Goal: Find specific page/section: Find specific page/section

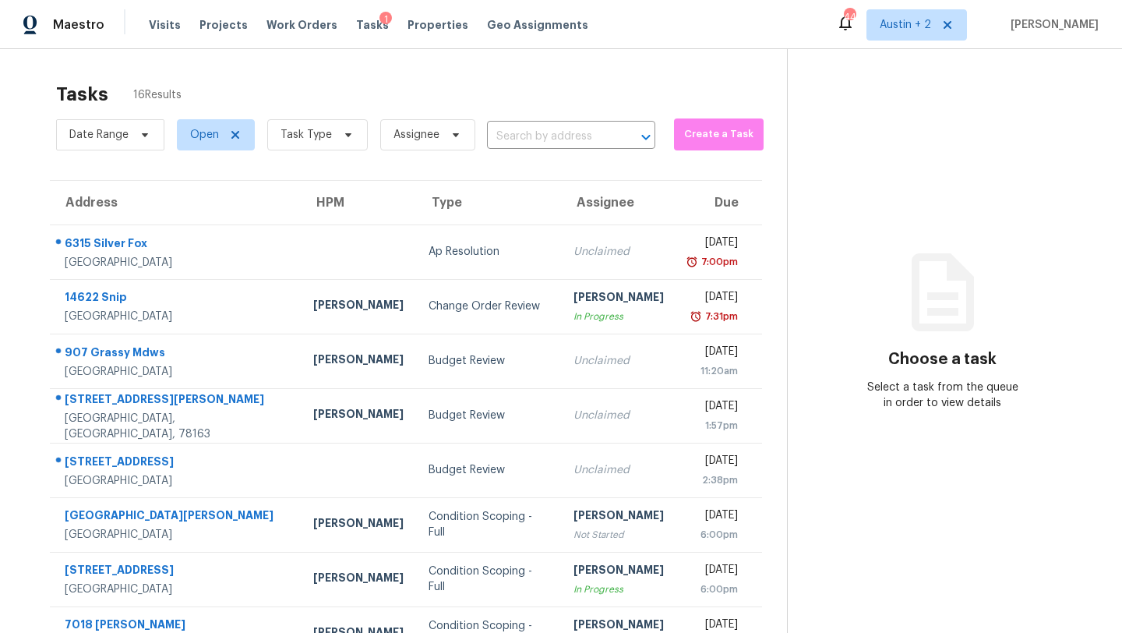
click at [451, 76] on div "Tasks 16 Results" at bounding box center [421, 94] width 731 height 41
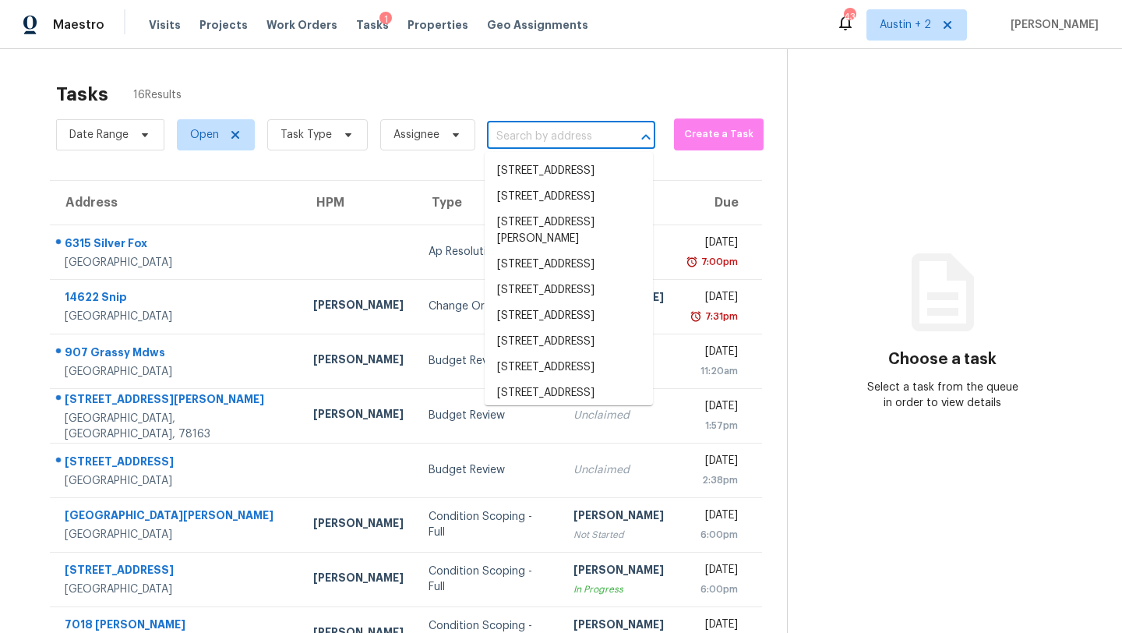
click at [514, 130] on input "text" at bounding box center [549, 137] width 125 height 24
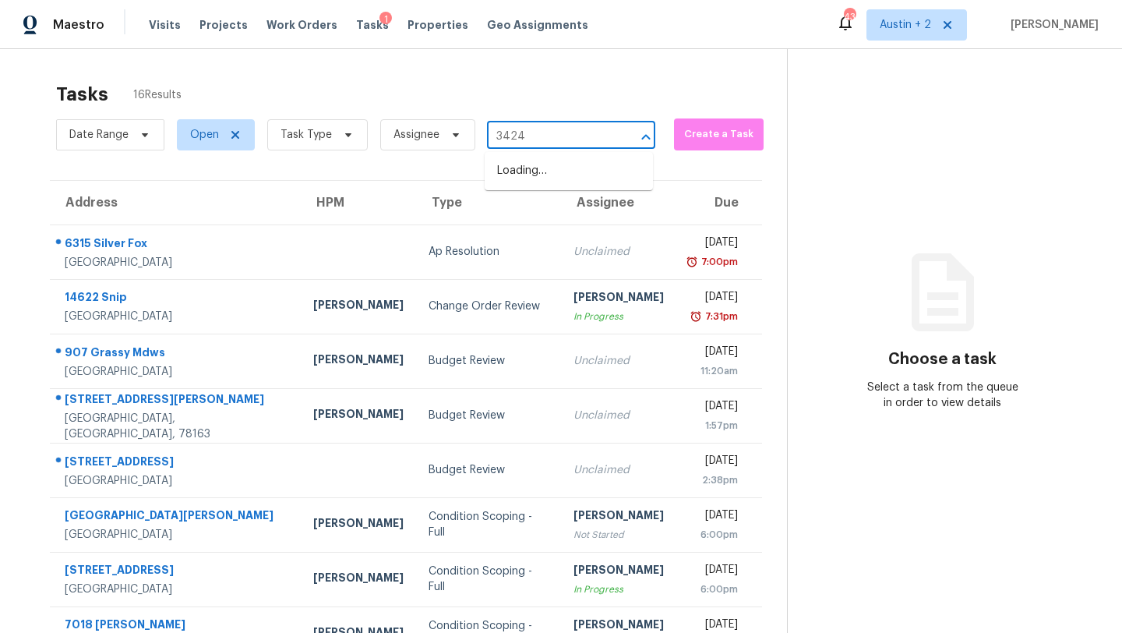
type input "3424"
click at [539, 176] on li "[STREET_ADDRESS]" at bounding box center [569, 171] width 168 height 26
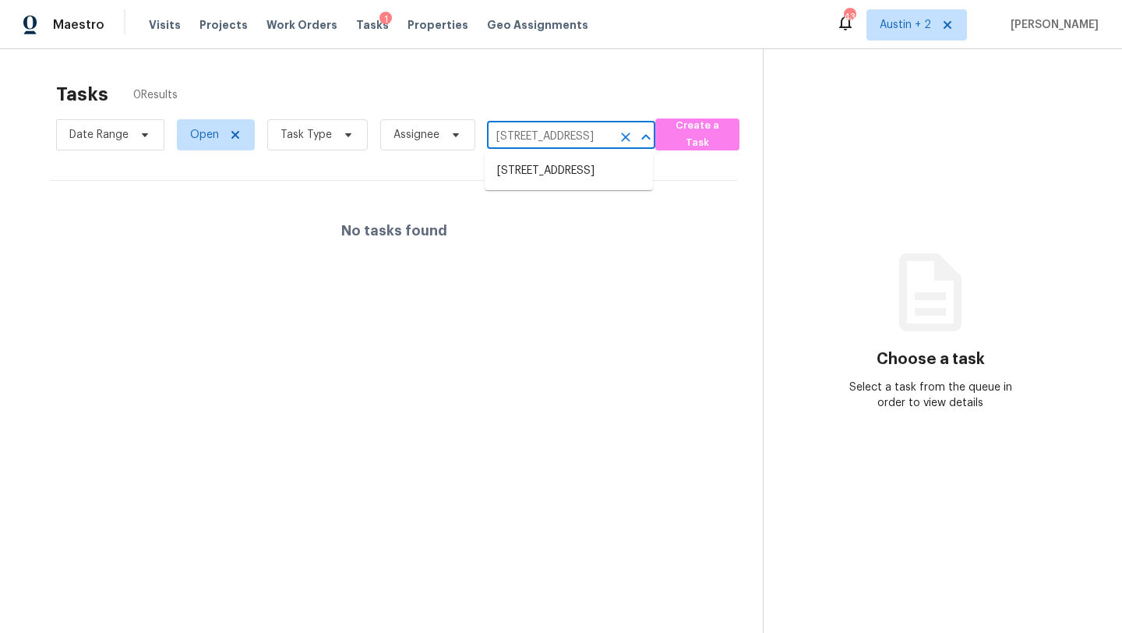
click at [564, 129] on input "[STREET_ADDRESS]" at bounding box center [549, 137] width 125 height 24
click at [216, 23] on span "Projects" at bounding box center [224, 25] width 48 height 16
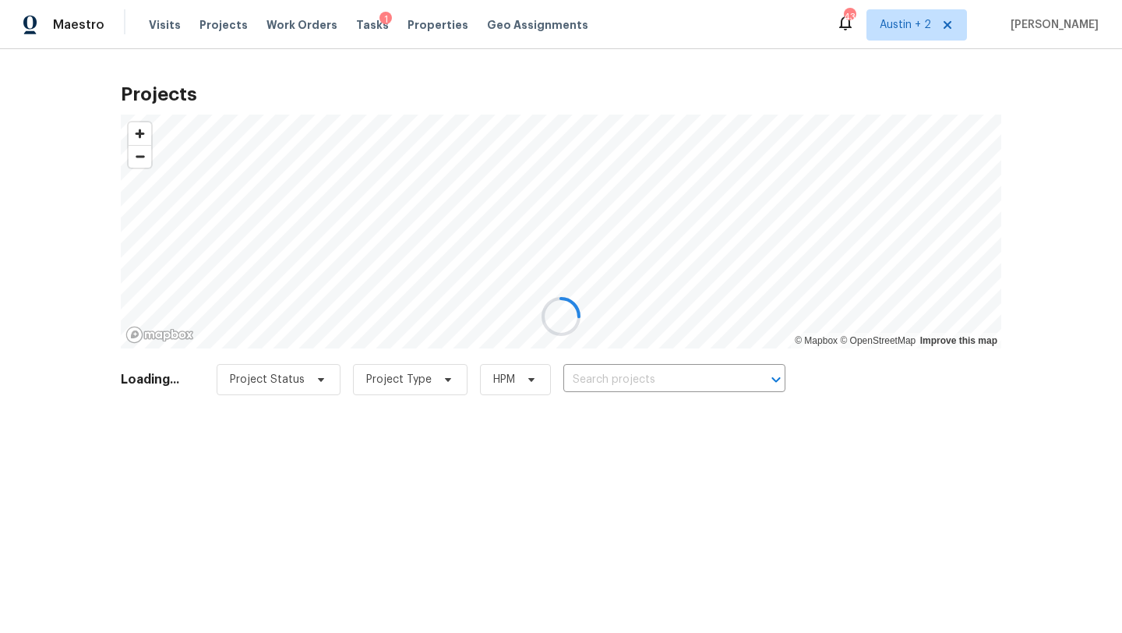
click at [625, 372] on input "text" at bounding box center [653, 380] width 178 height 24
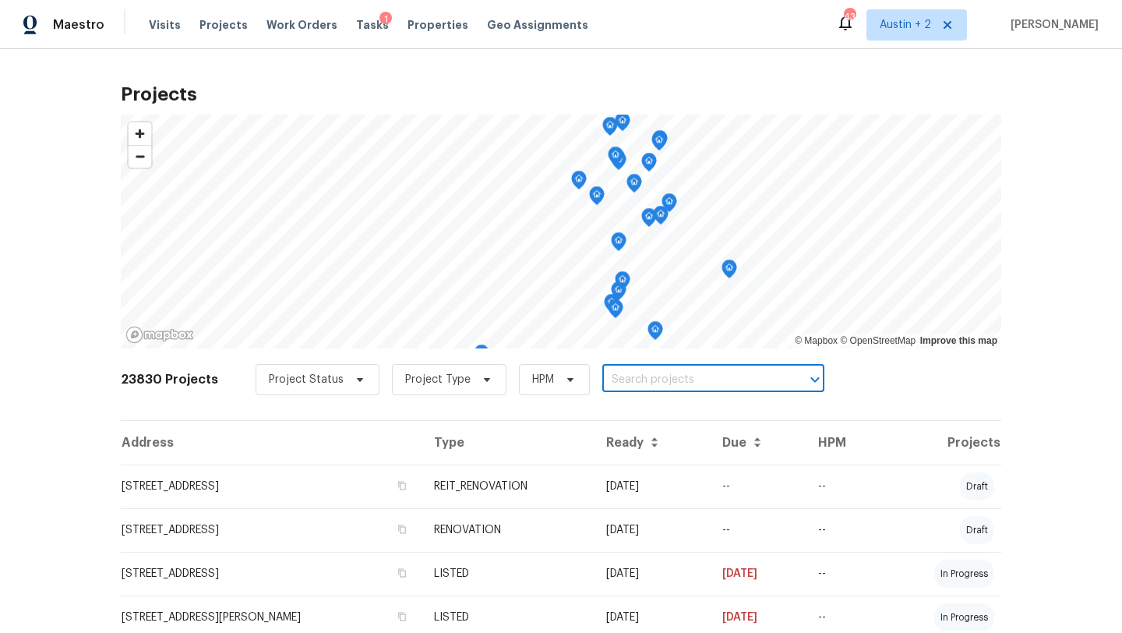
click at [624, 375] on input "text" at bounding box center [692, 380] width 178 height 24
type input "3424"
click at [666, 416] on li "[STREET_ADDRESS]" at bounding box center [705, 414] width 227 height 26
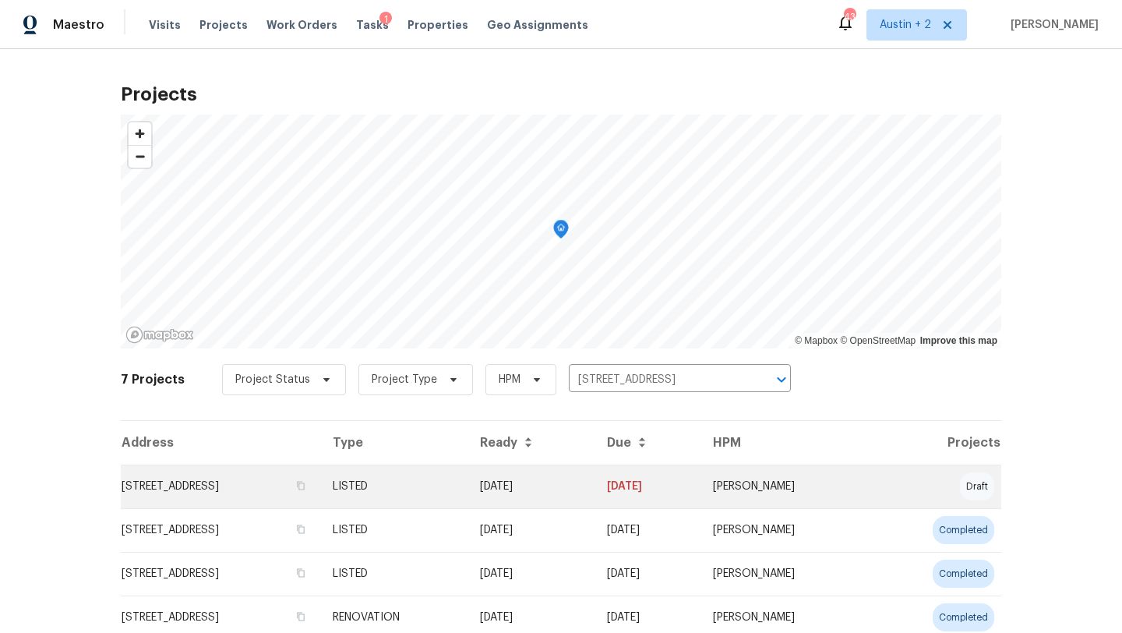
click at [224, 494] on td "[STREET_ADDRESS]" at bounding box center [221, 487] width 200 height 44
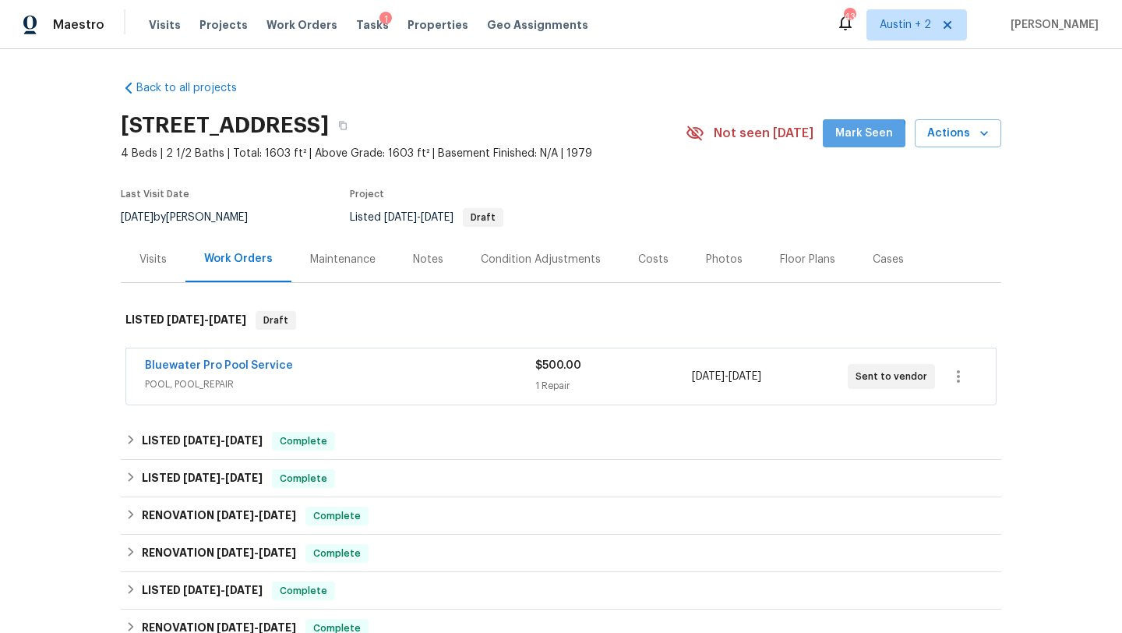
click at [858, 136] on span "Mark Seen" at bounding box center [865, 133] width 58 height 19
click at [256, 367] on link "Bluewater Pro Pool Service" at bounding box center [219, 365] width 148 height 11
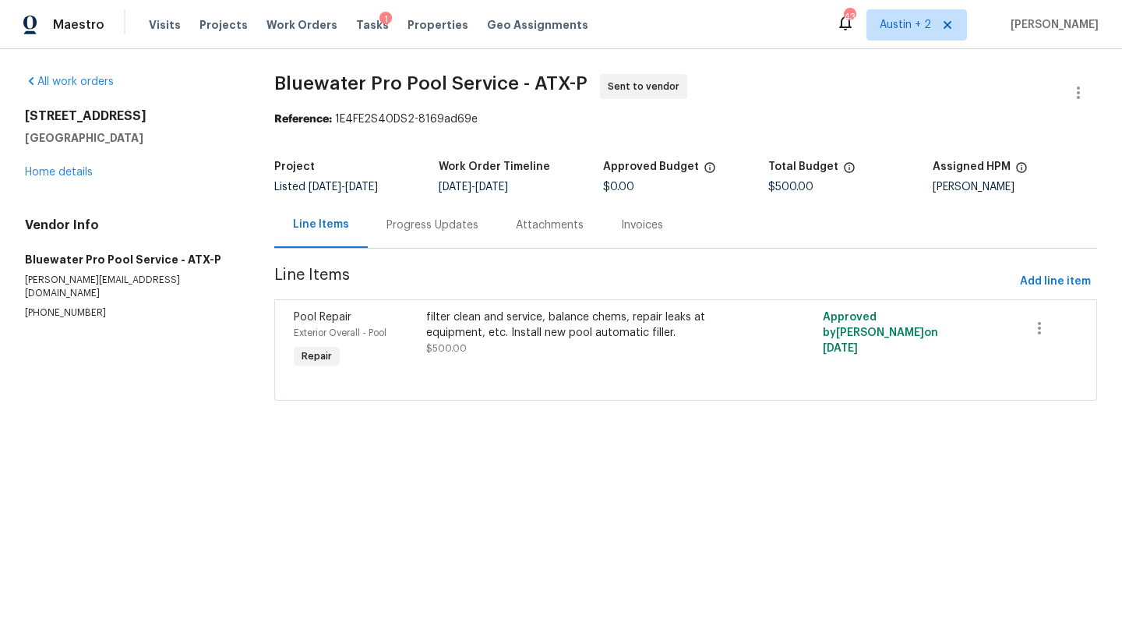
click at [429, 221] on div "Progress Updates" at bounding box center [433, 225] width 92 height 16
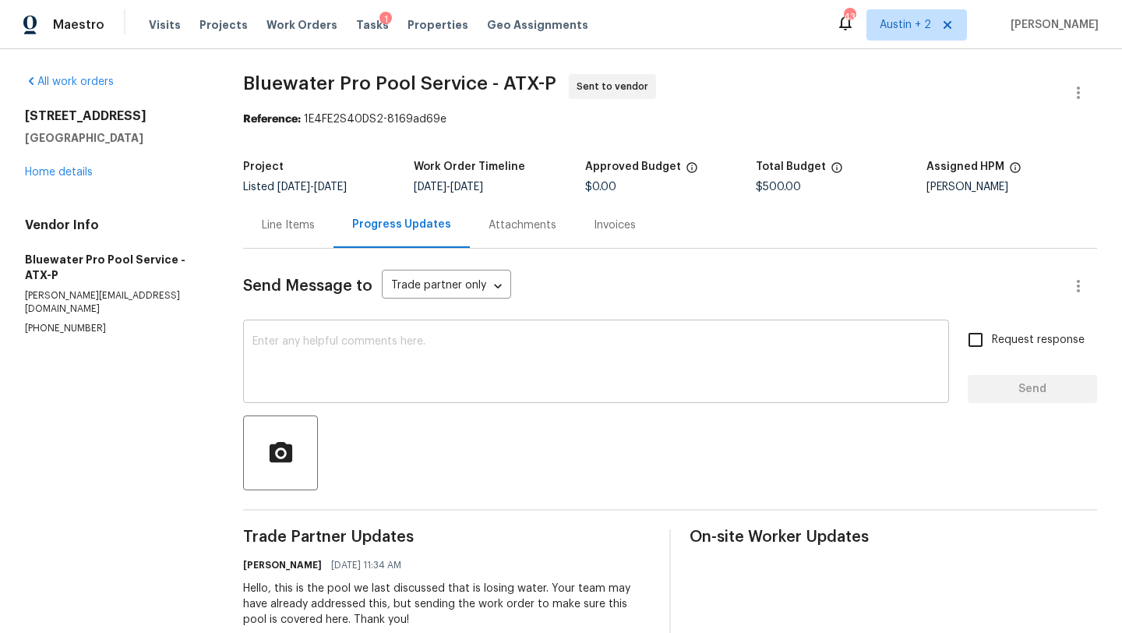
scroll to position [38, 0]
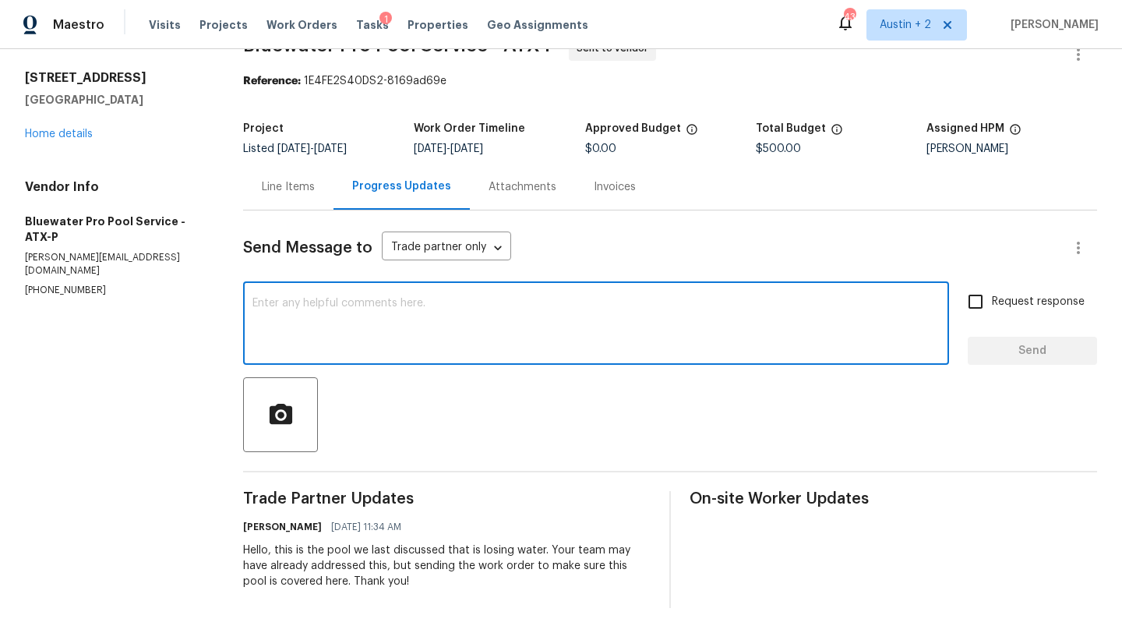
click at [419, 331] on textarea at bounding box center [596, 325] width 687 height 55
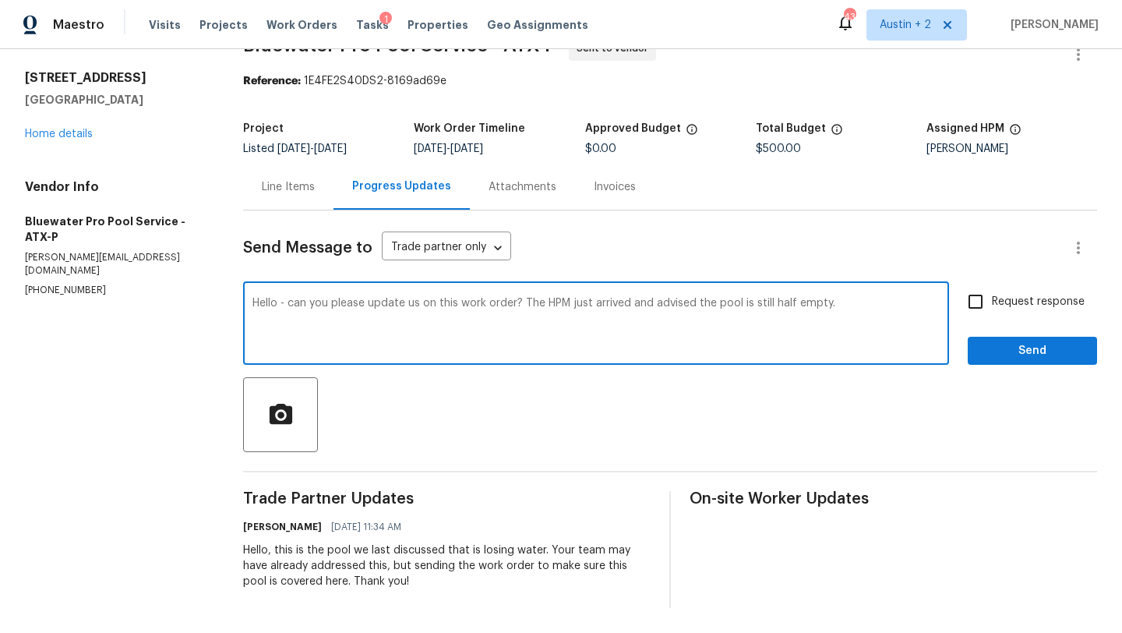
scroll to position [0, 0]
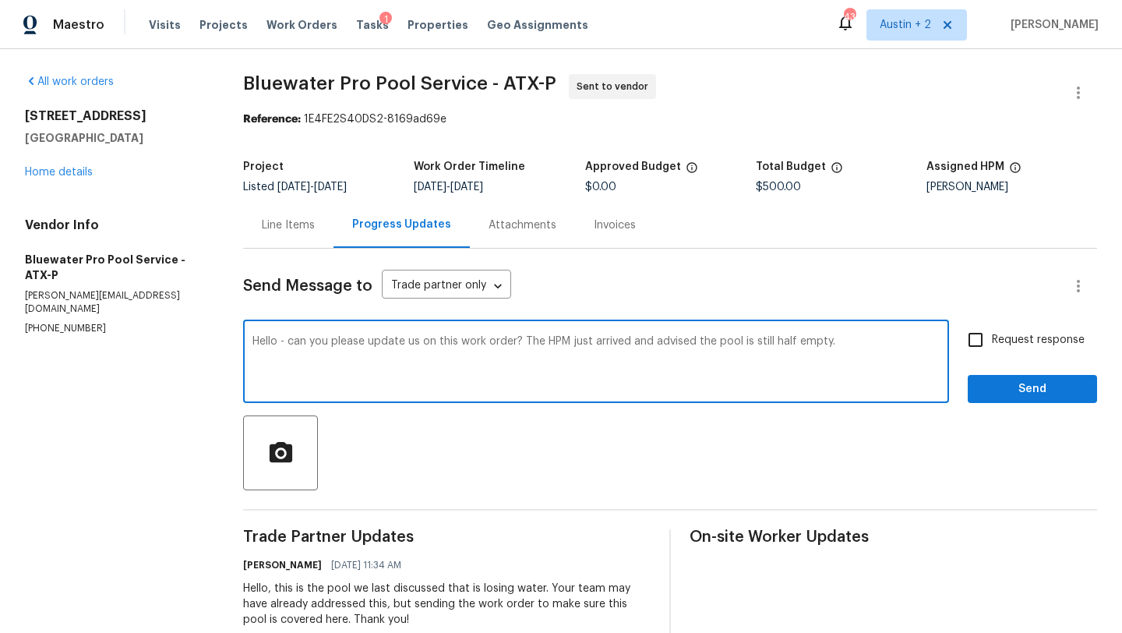
type textarea "Hello - can you please update us on this work order? The HPM just arrived and a…"
click at [979, 344] on input "Request response" at bounding box center [976, 339] width 33 height 33
checkbox input "true"
click at [884, 342] on textarea "Hello - can you please update us on this work order? The HPM just arrived and a…" at bounding box center [596, 363] width 687 height 55
type textarea "Hello - can you please update us on this work order? The HPM just arrived and a…"
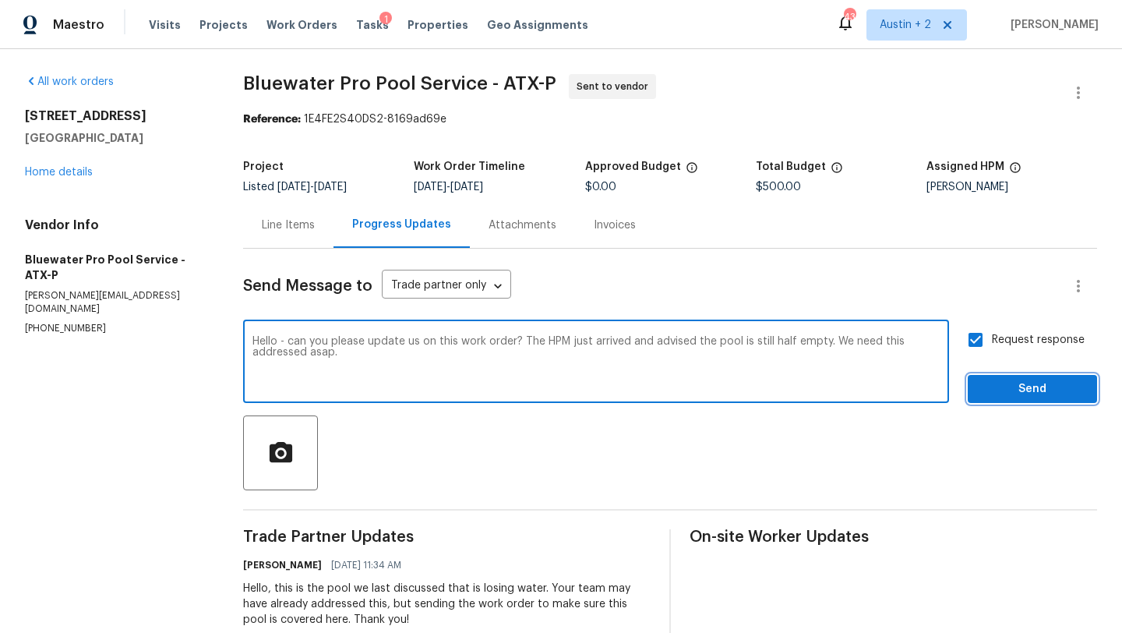
click at [1040, 389] on span "Send" at bounding box center [1033, 389] width 104 height 19
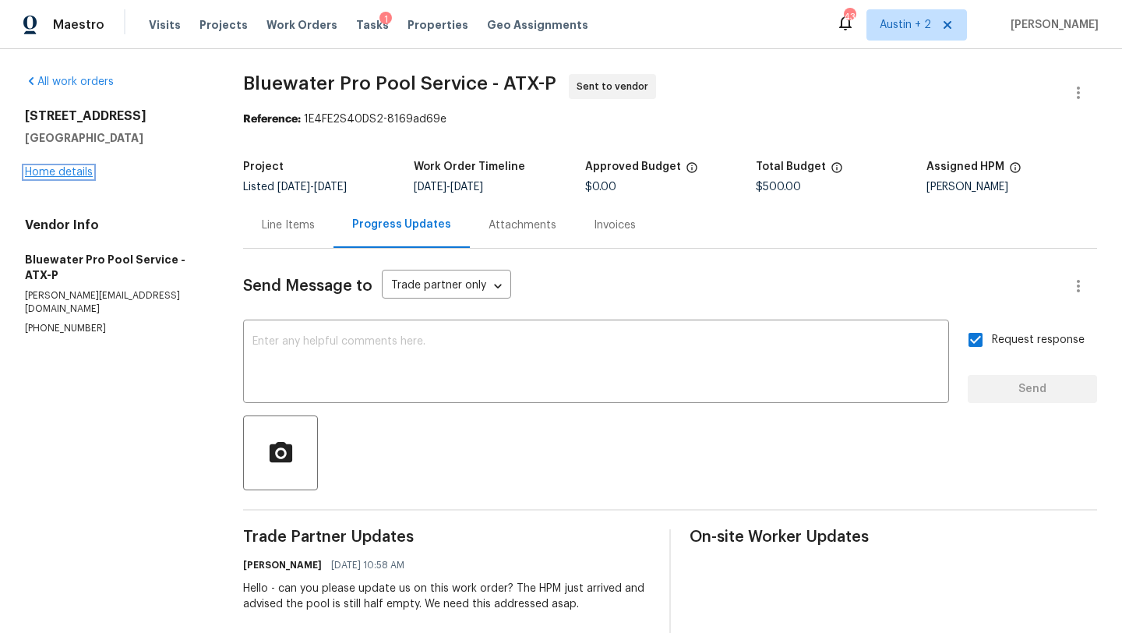
click at [61, 171] on link "Home details" at bounding box center [59, 172] width 68 height 11
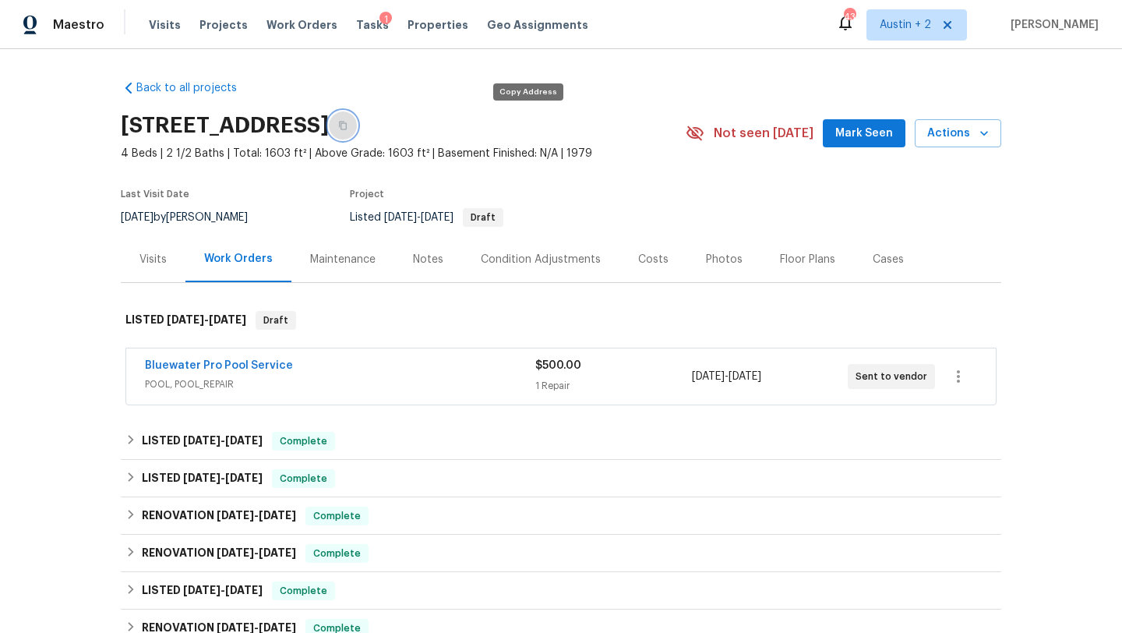
click at [348, 129] on icon "button" at bounding box center [342, 125] width 9 height 9
click at [848, 136] on span "Mark Seen" at bounding box center [865, 133] width 58 height 19
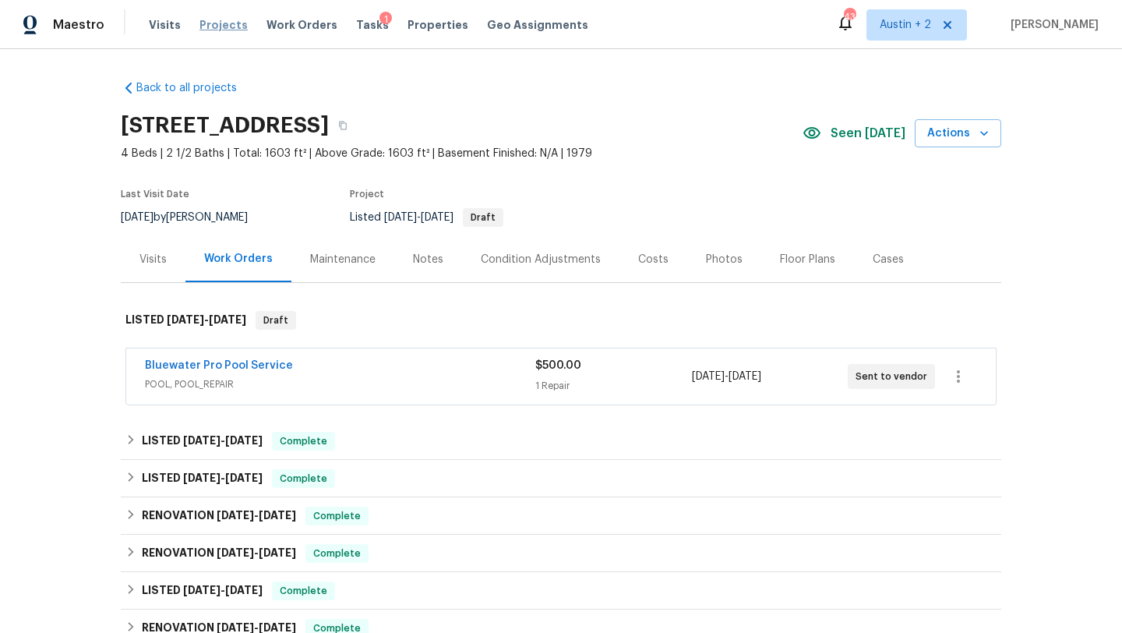
click at [213, 27] on span "Projects" at bounding box center [224, 25] width 48 height 16
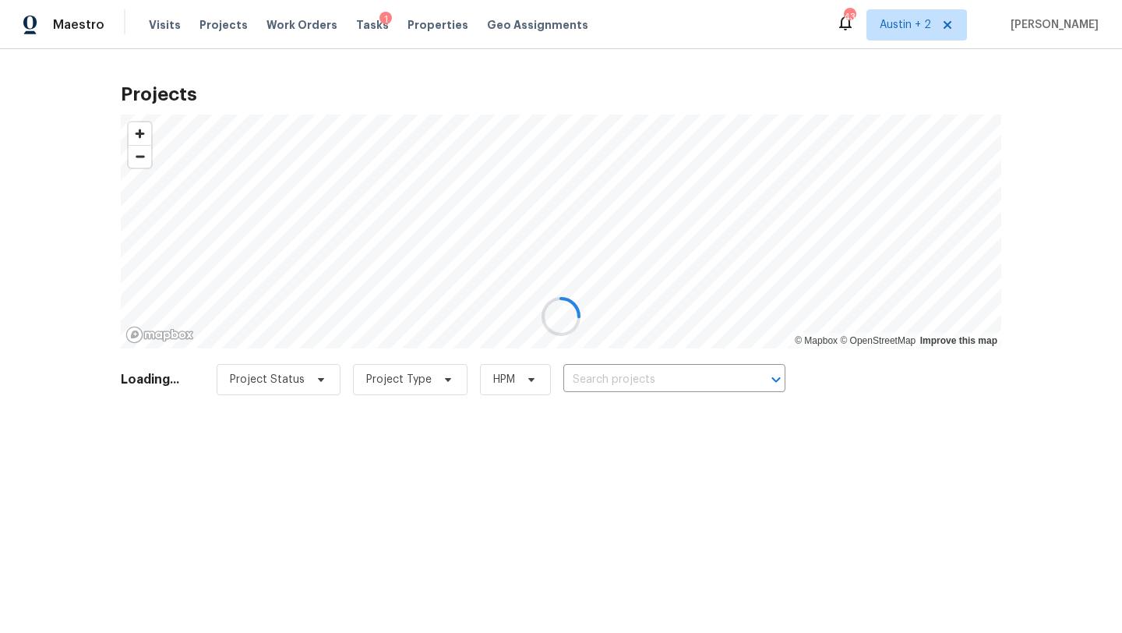
click at [617, 376] on input "text" at bounding box center [653, 380] width 178 height 24
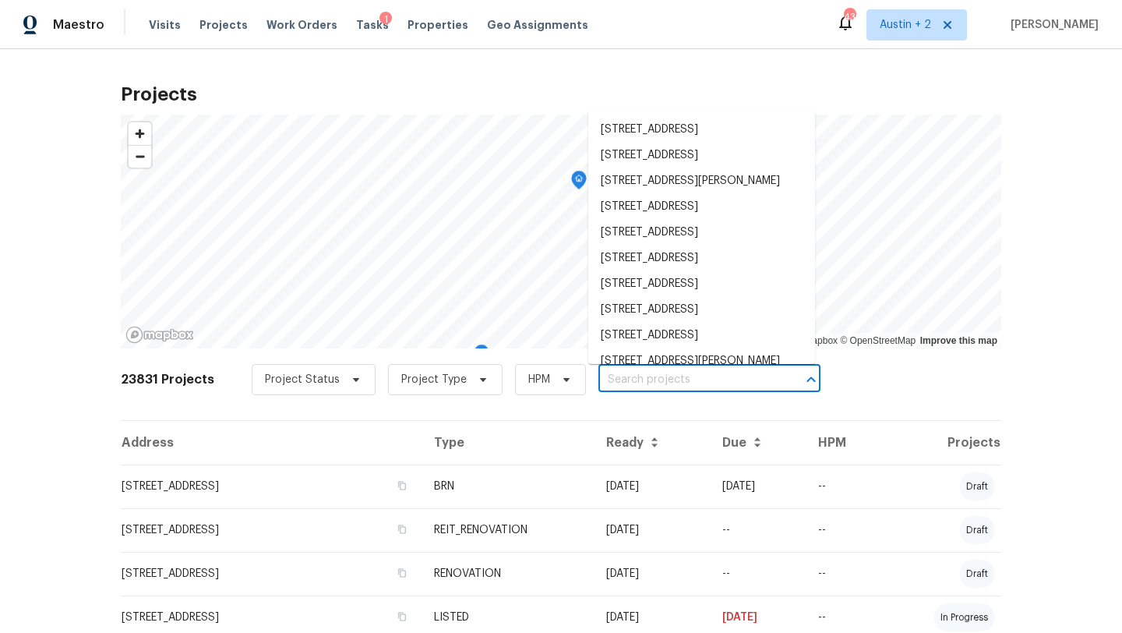
paste input "[STREET_ADDRESS][US_STATE]"
type input "[STREET_ADDRESS][US_STATE]"
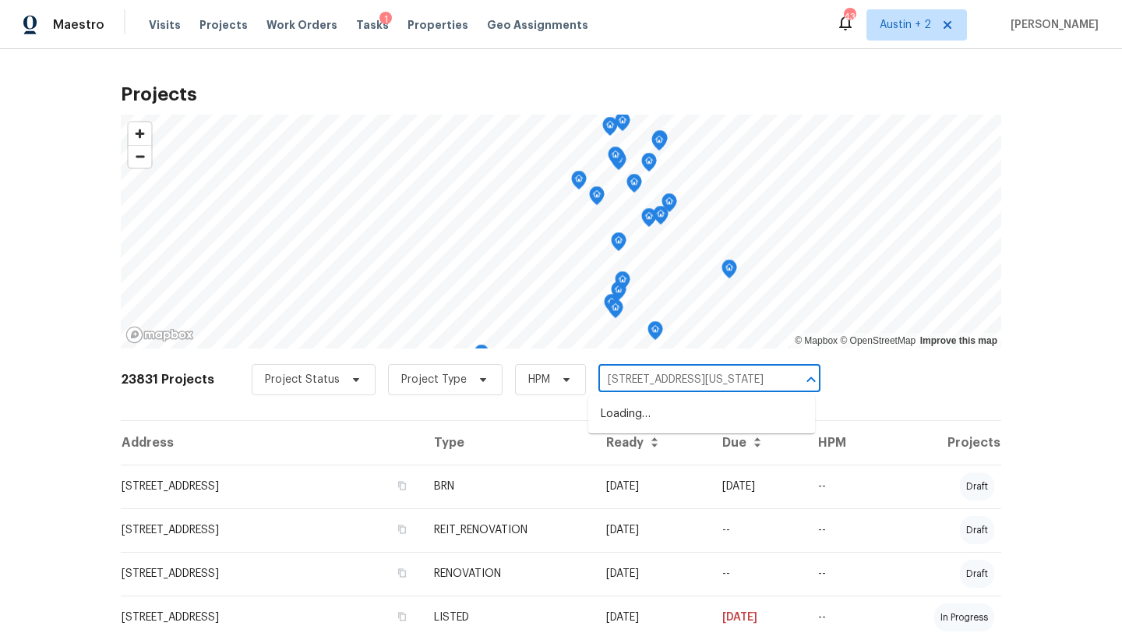
scroll to position [0, 38]
click at [627, 419] on li "[STREET_ADDRESS][US_STATE]" at bounding box center [701, 414] width 227 height 26
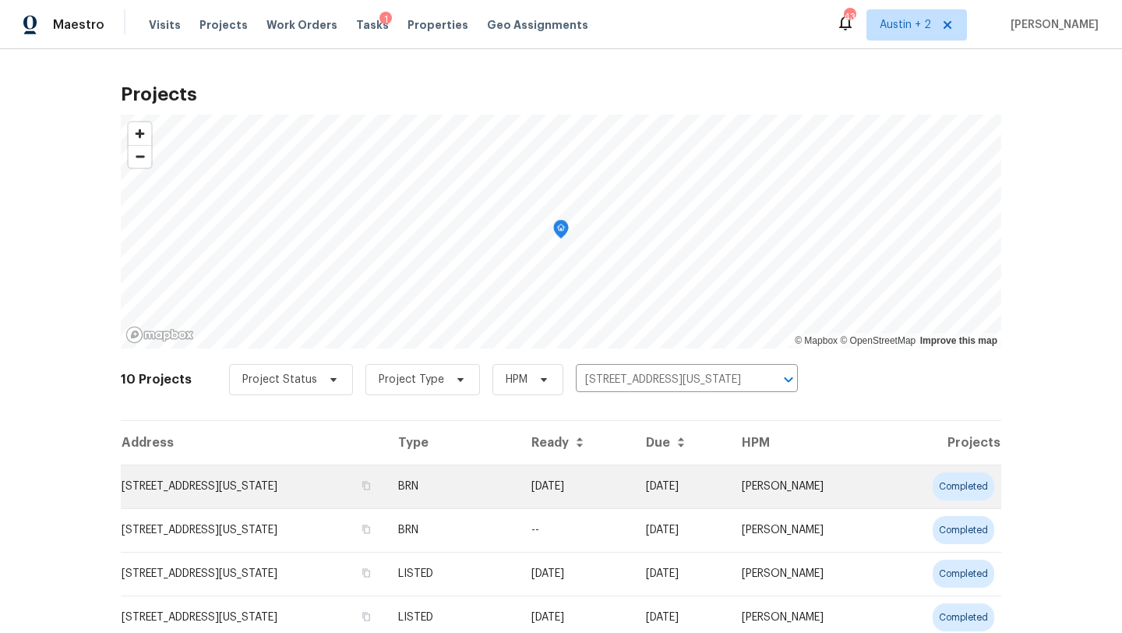
click at [242, 475] on td "[STREET_ADDRESS][US_STATE]" at bounding box center [253, 487] width 265 height 44
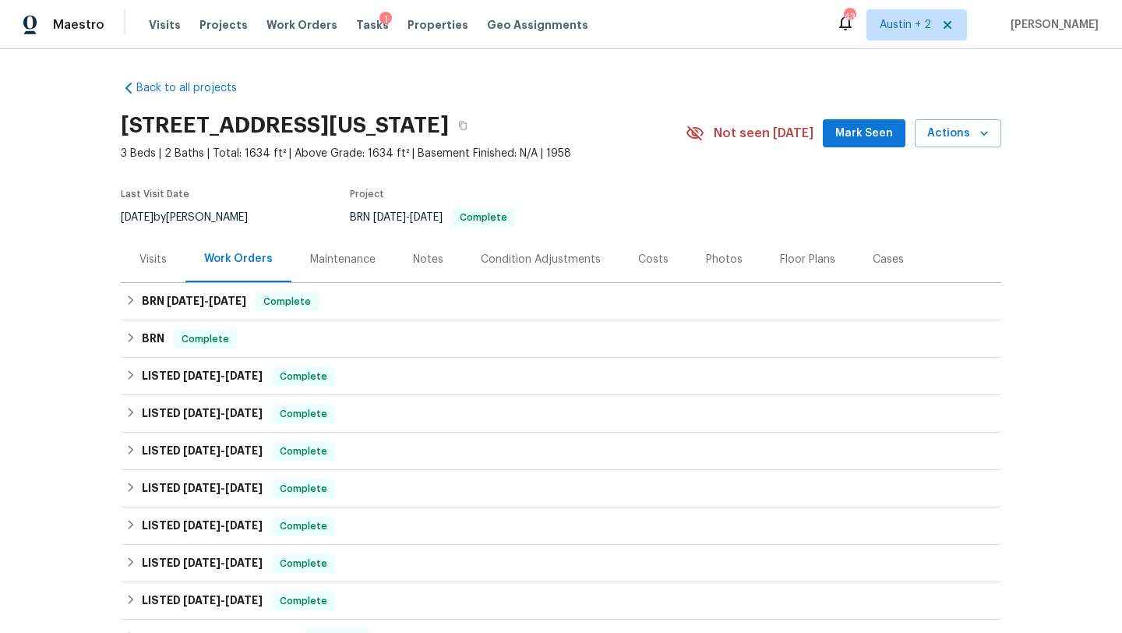
click at [840, 147] on div "[STREET_ADDRESS][US_STATE] 3 Beds | 2 Baths | Total: 1634 ft² | Above Grade: 16…" at bounding box center [561, 133] width 881 height 56
click at [846, 132] on span "Mark Seen" at bounding box center [865, 133] width 58 height 19
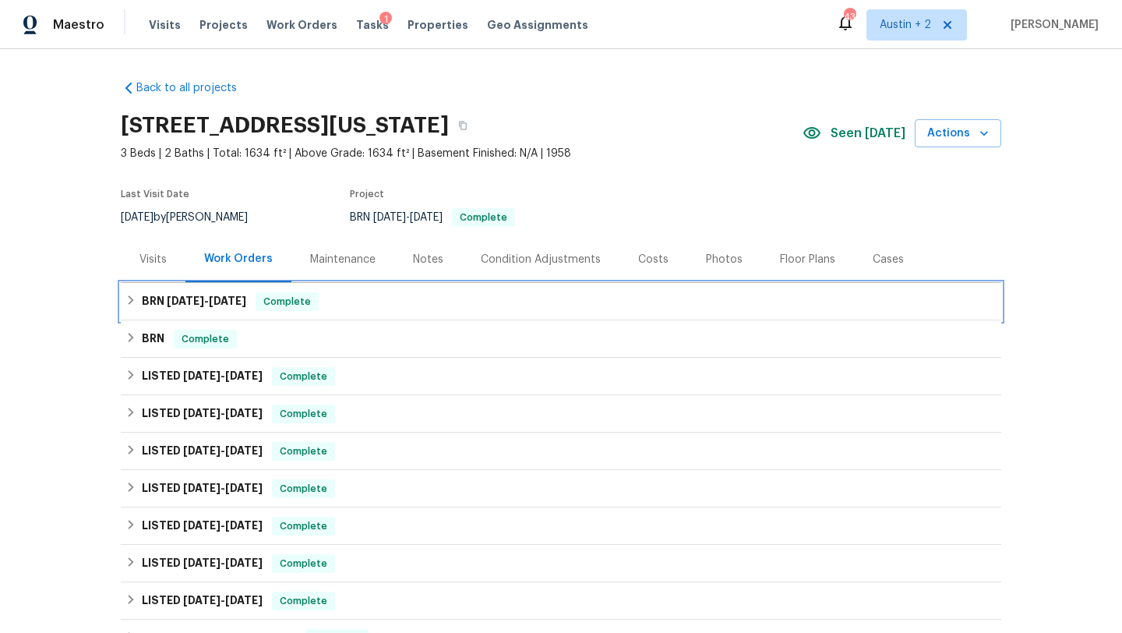
click at [397, 295] on div "BRN [DATE] - [DATE] Complete" at bounding box center [560, 301] width 871 height 19
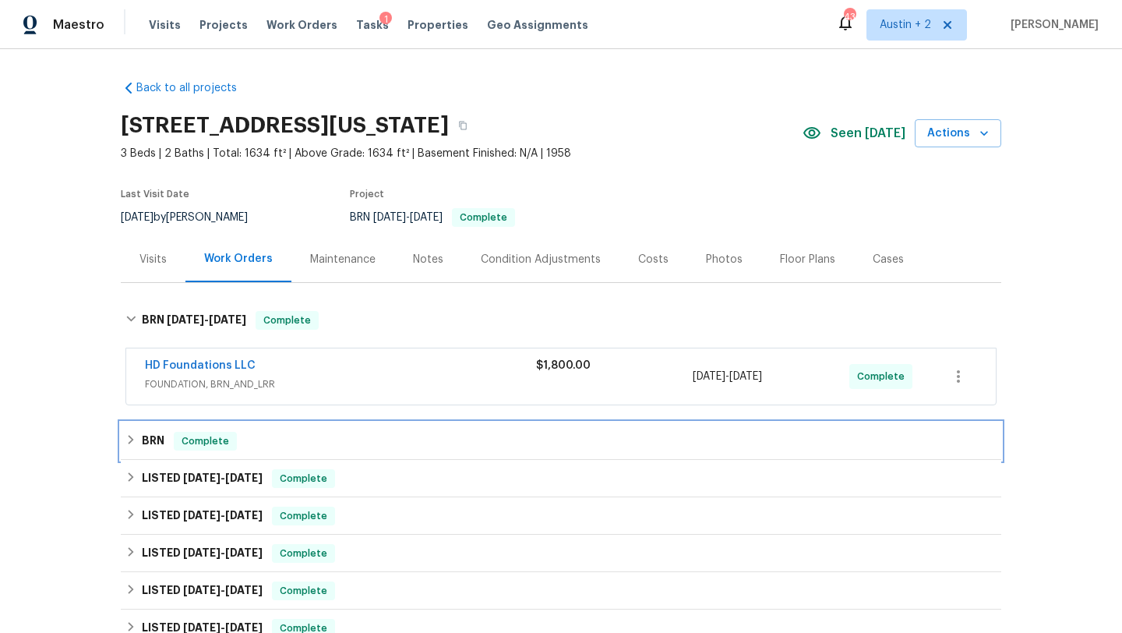
click at [408, 426] on div "BRN Complete" at bounding box center [561, 440] width 881 height 37
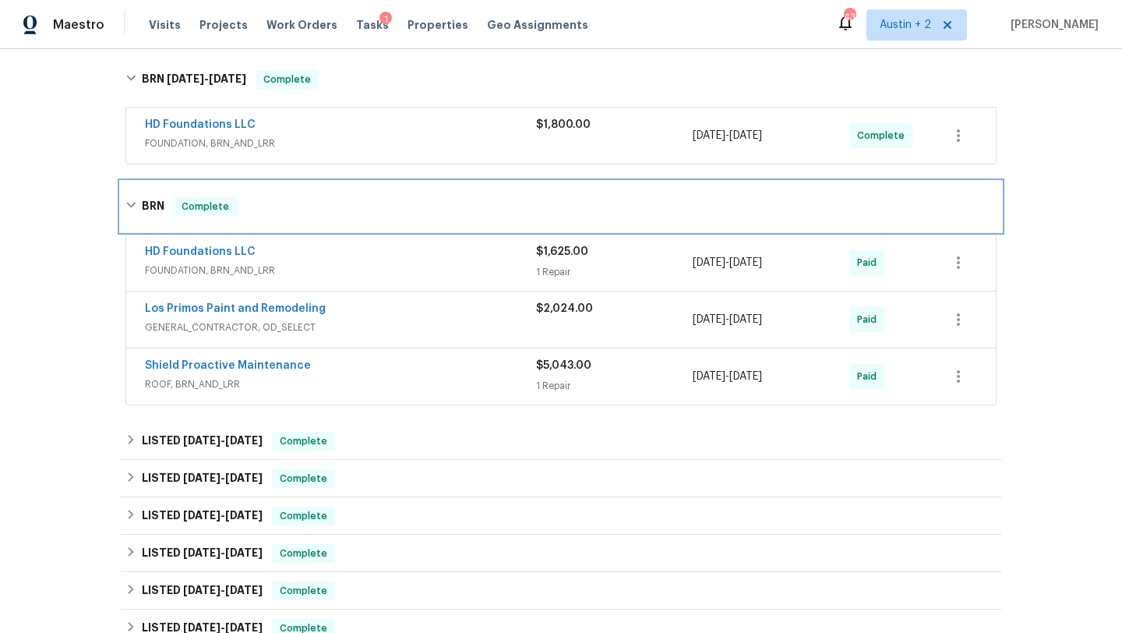
scroll to position [246, 0]
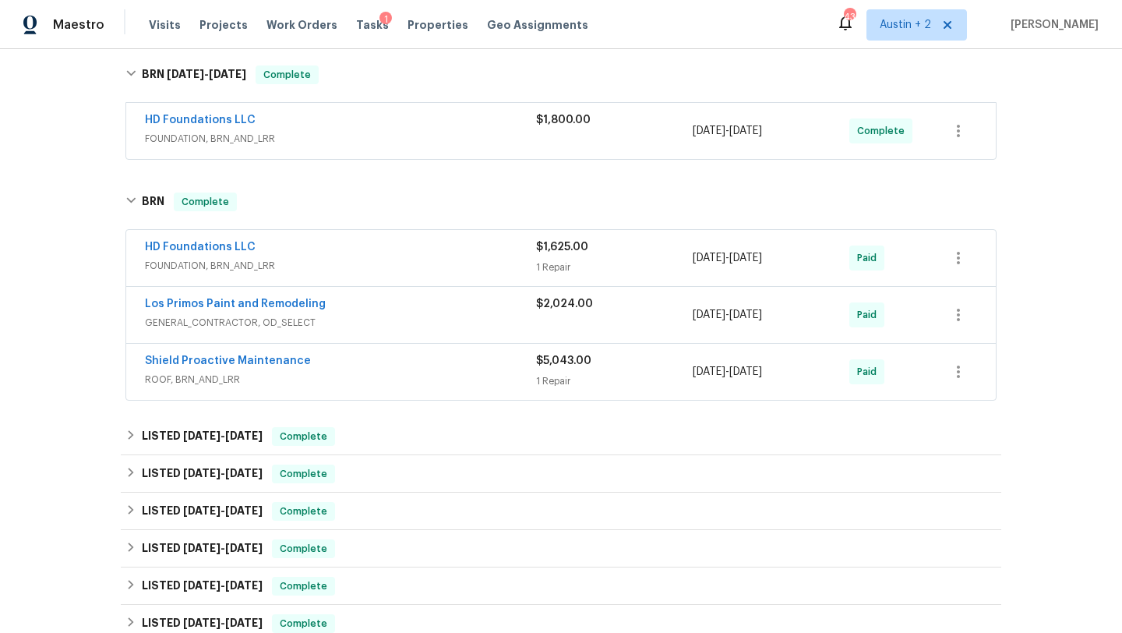
click at [428, 354] on div "Shield Proactive Maintenance" at bounding box center [340, 362] width 391 height 19
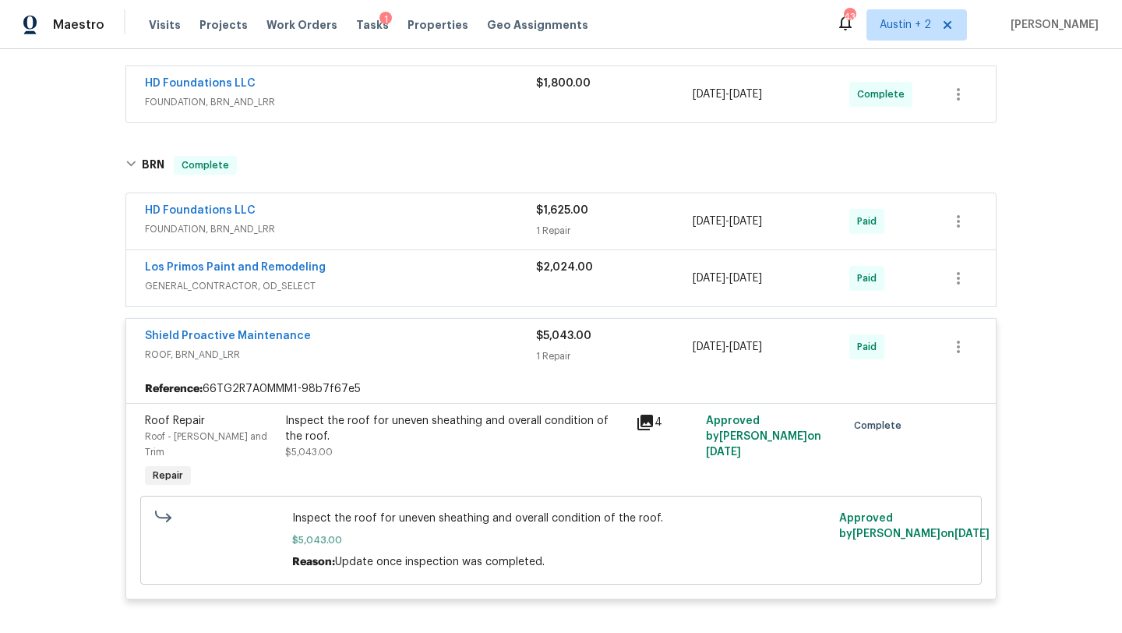
scroll to position [298, 0]
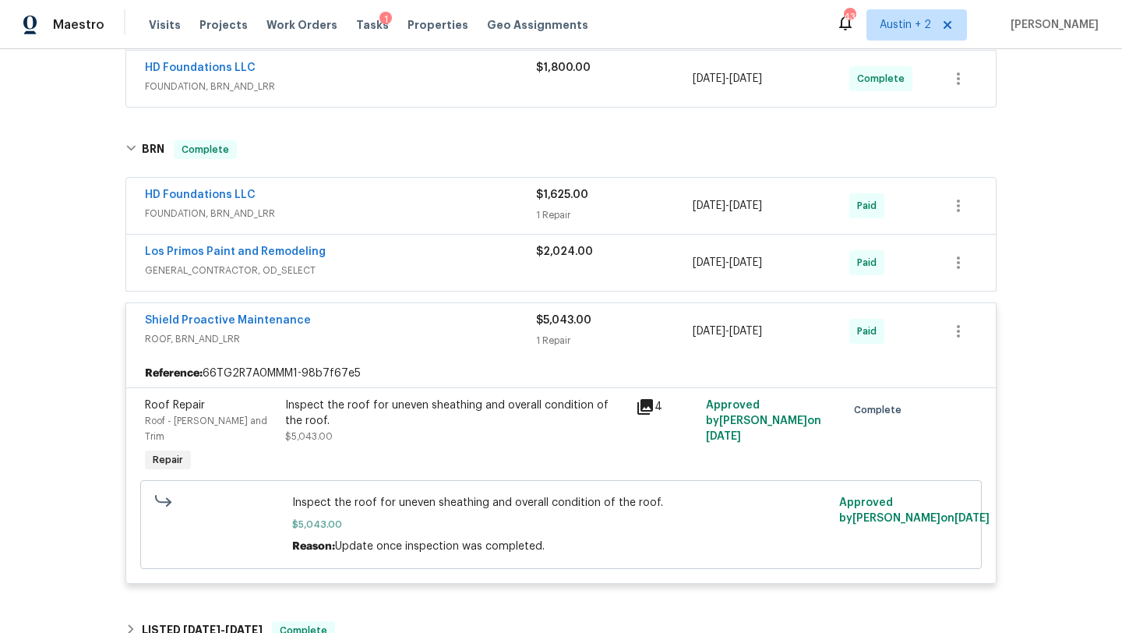
click at [644, 407] on icon at bounding box center [645, 407] width 19 height 19
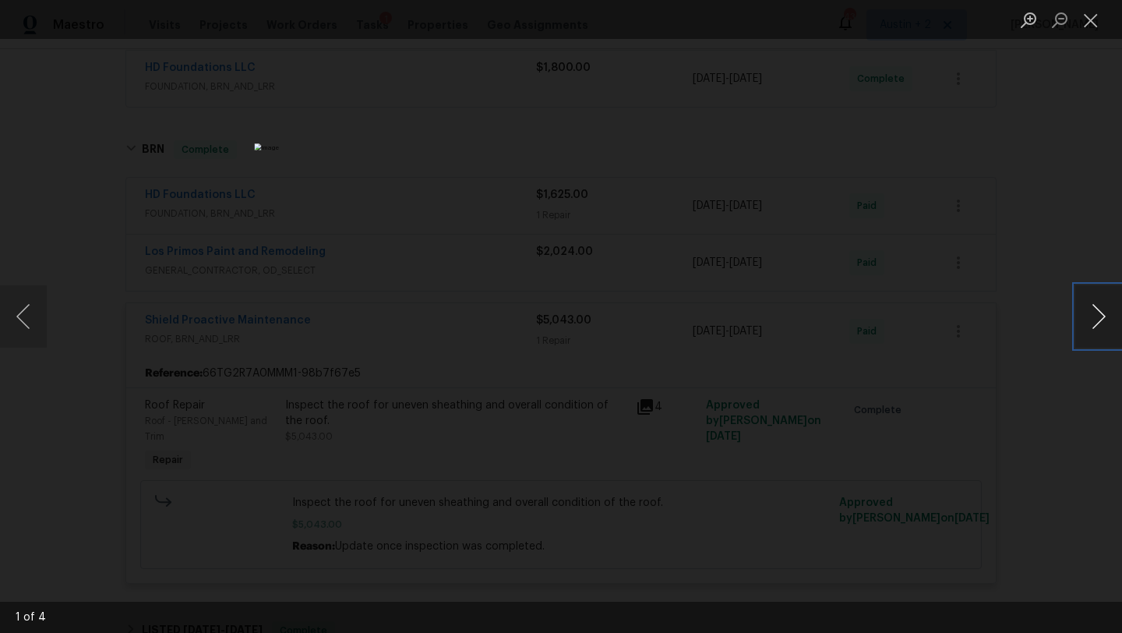
click at [1103, 320] on button "Next image" at bounding box center [1099, 316] width 47 height 62
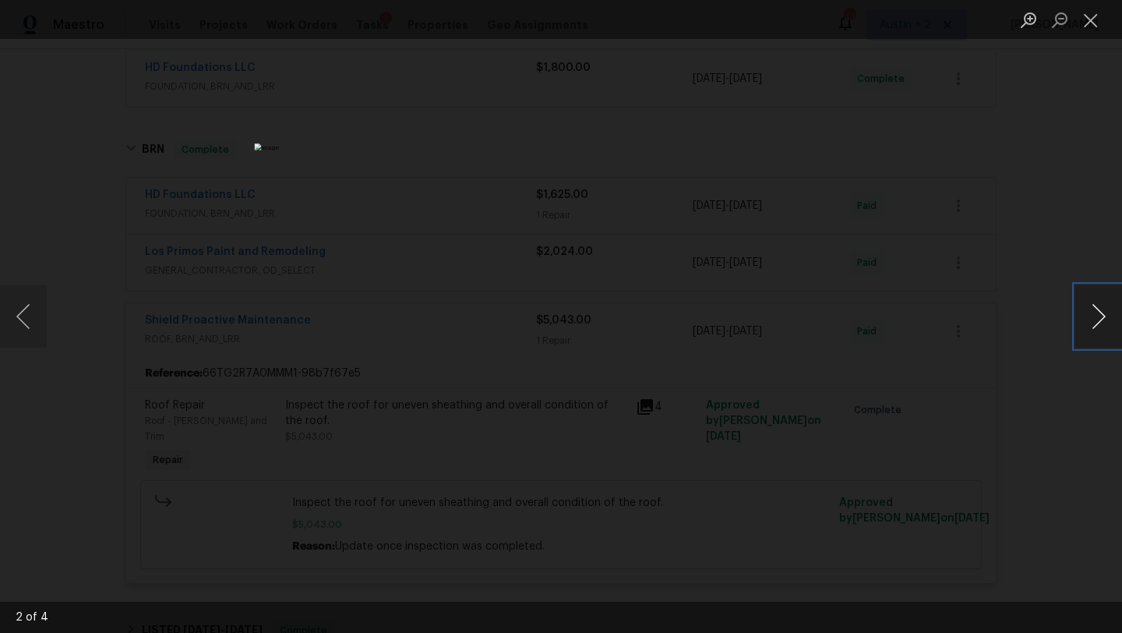
click at [1103, 320] on button "Next image" at bounding box center [1099, 316] width 47 height 62
click at [1084, 27] on button "Close lightbox" at bounding box center [1091, 19] width 31 height 27
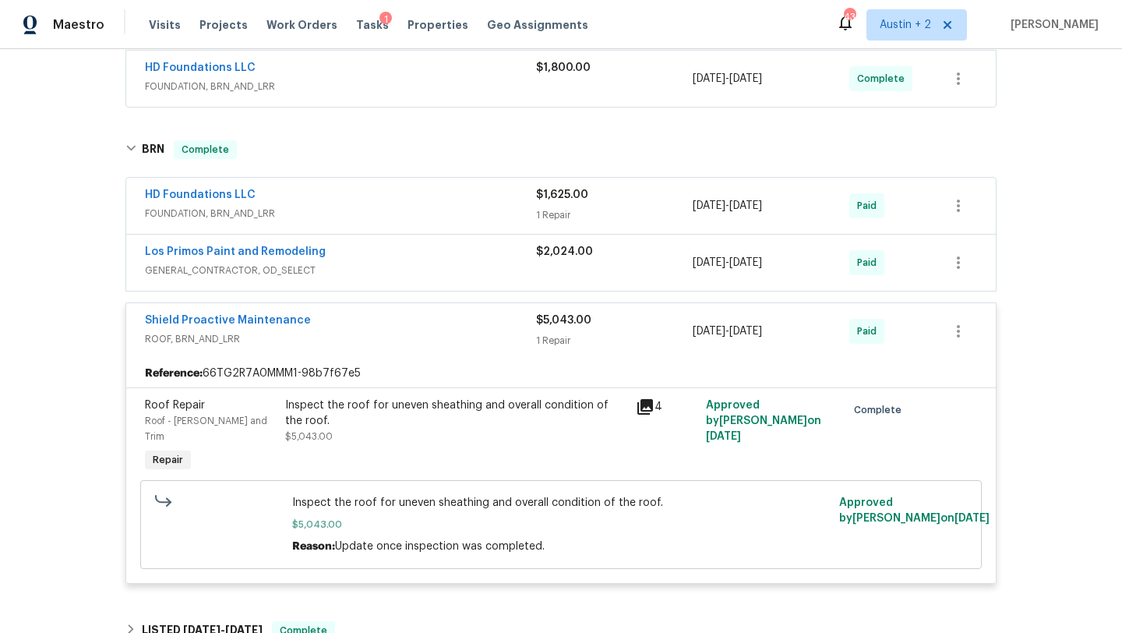
click at [426, 346] on span "ROOF, BRN_AND_LRR" at bounding box center [340, 339] width 391 height 16
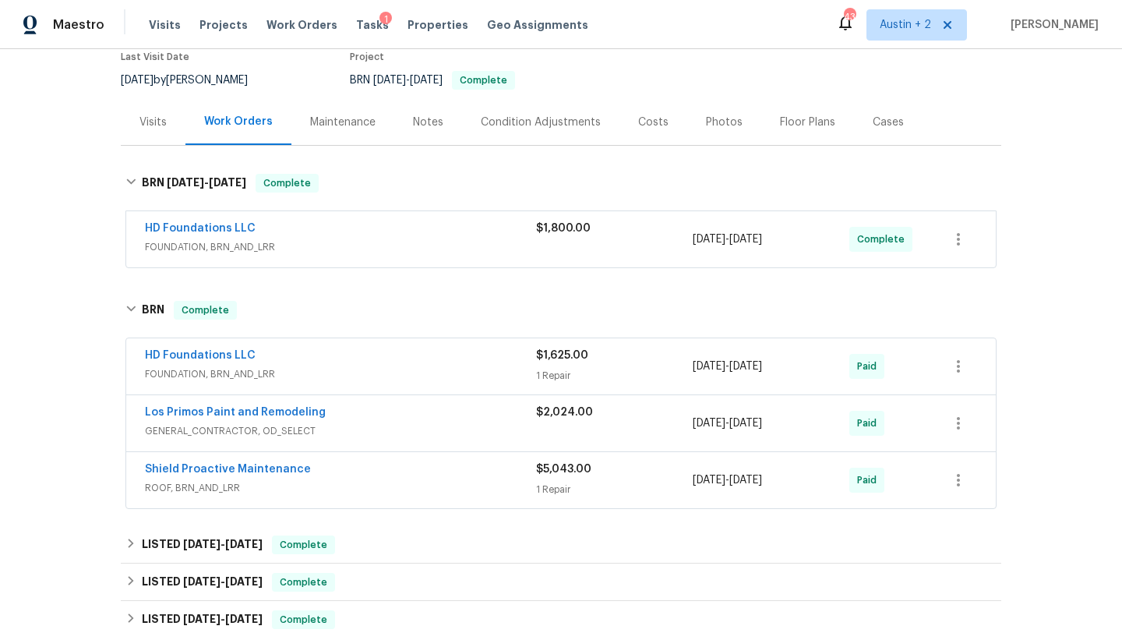
scroll to position [0, 0]
